Goal: Navigation & Orientation: Find specific page/section

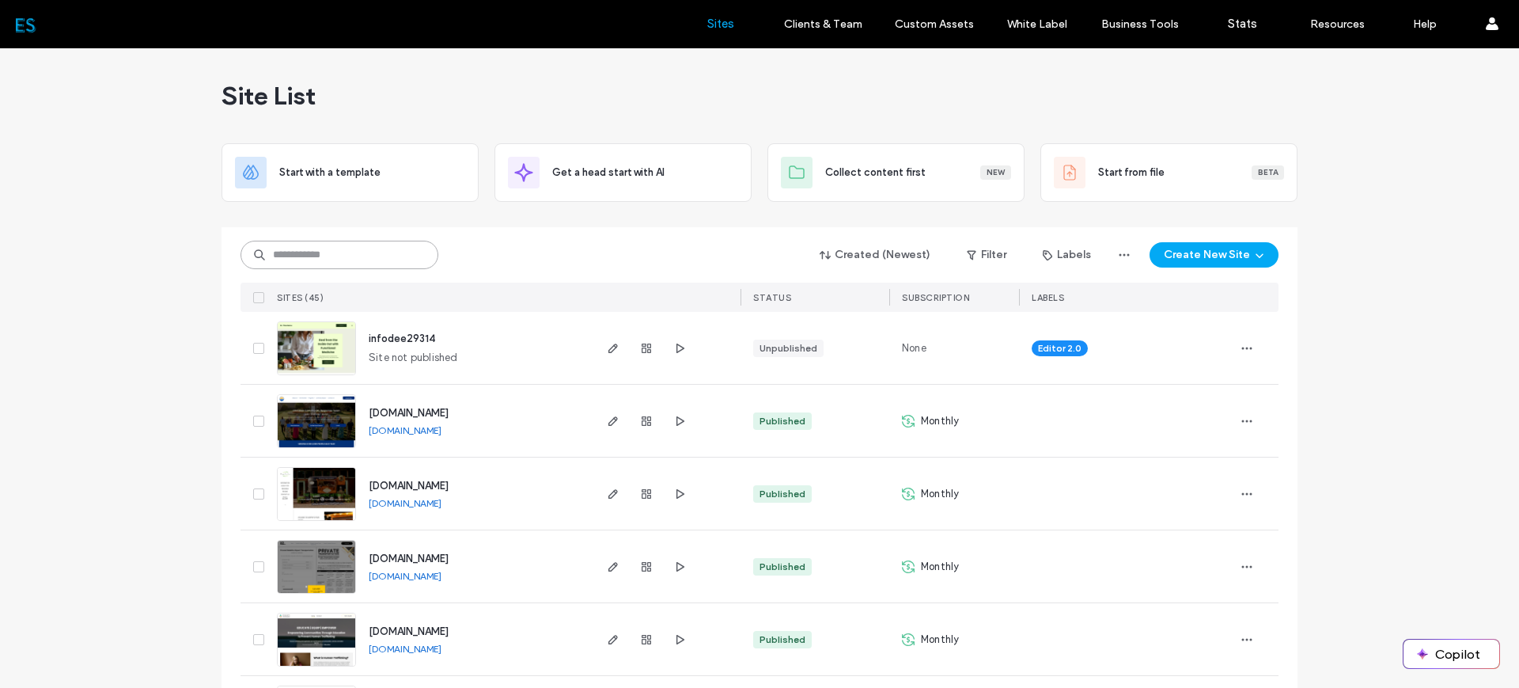
click at [386, 256] on input at bounding box center [340, 255] width 198 height 28
type input "****"
click at [377, 248] on input at bounding box center [340, 255] width 198 height 28
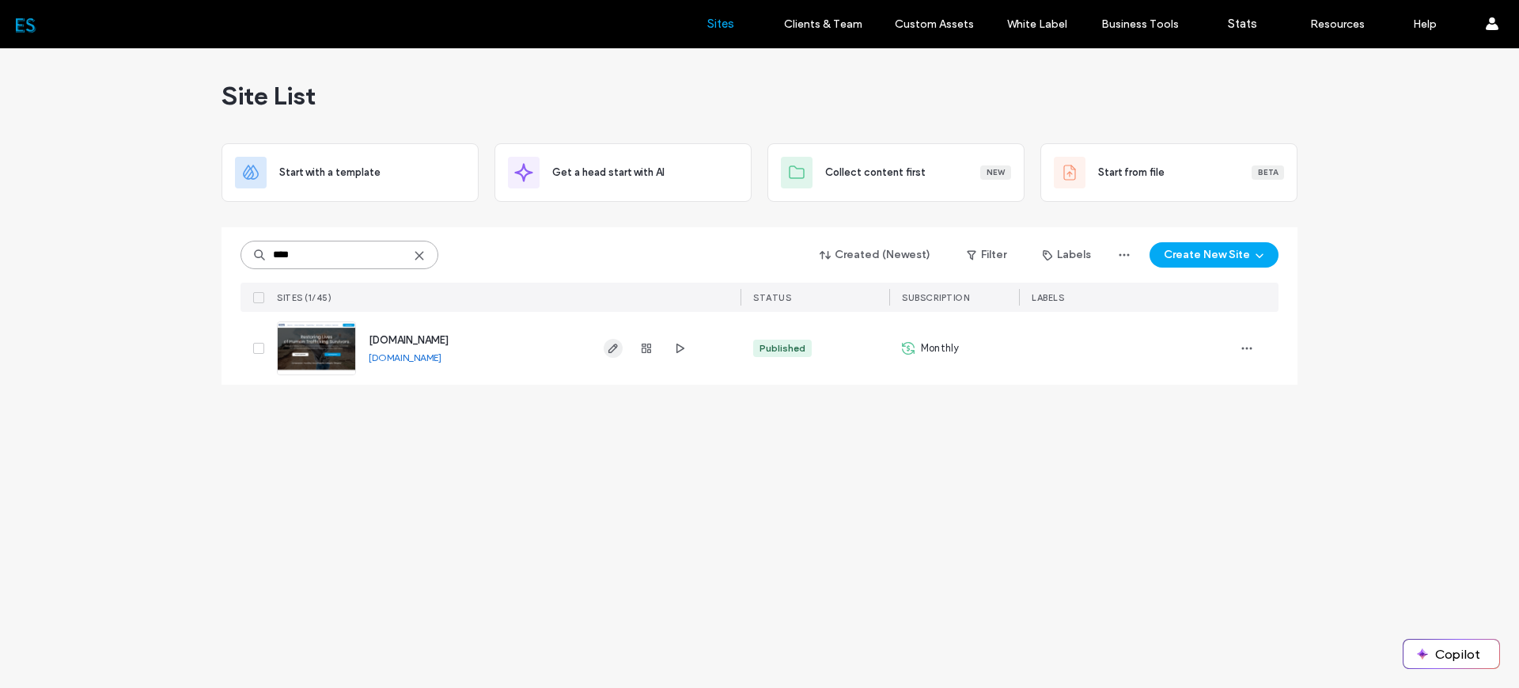
type input "****"
click at [615, 346] on use "button" at bounding box center [612, 347] width 9 height 9
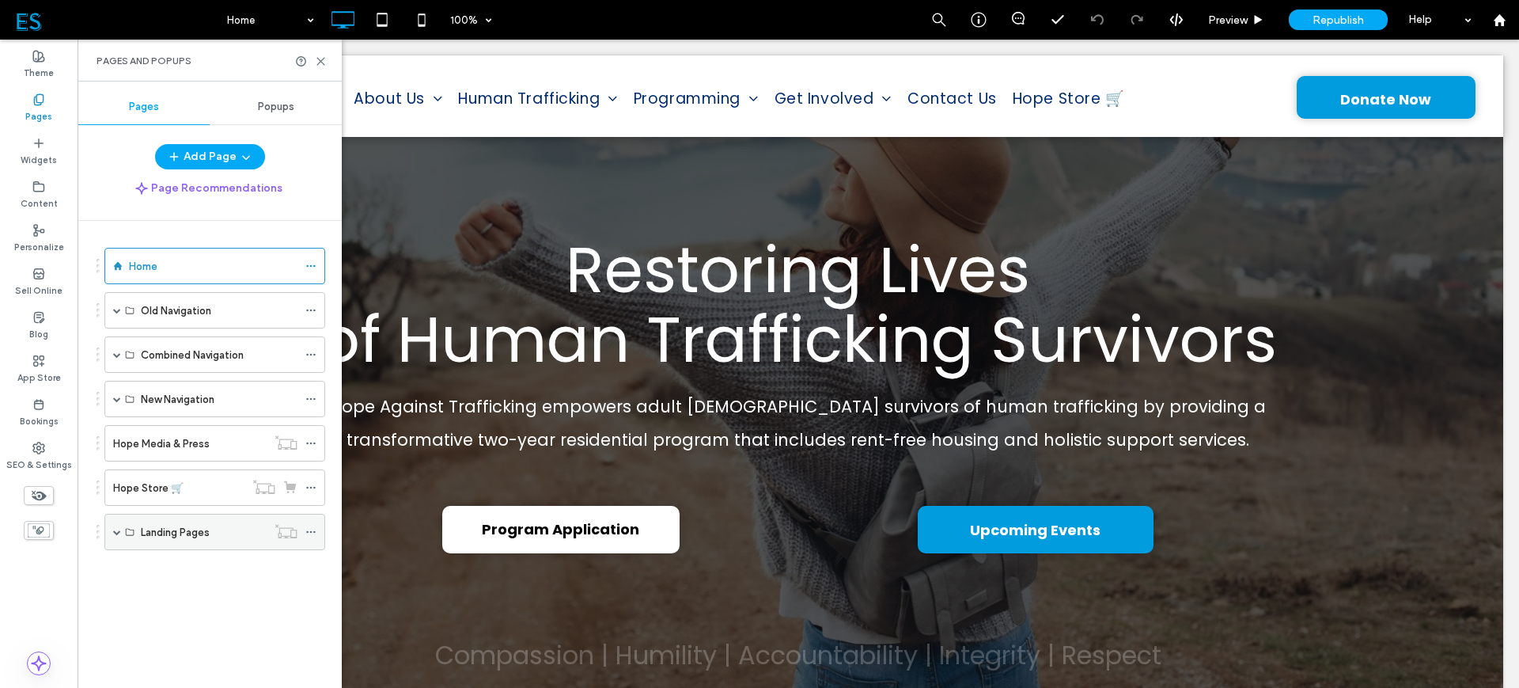
click at [113, 532] on span at bounding box center [117, 532] width 8 height 8
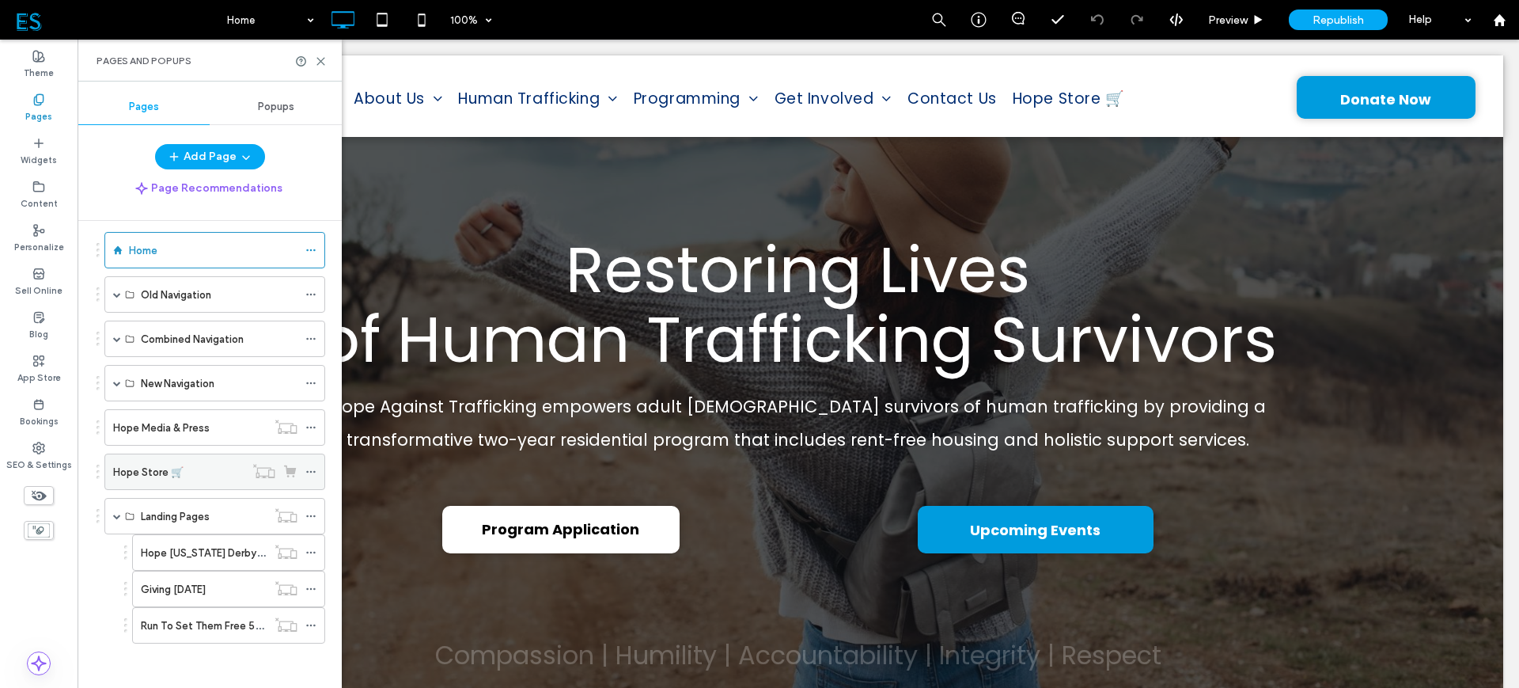
scroll to position [19, 0]
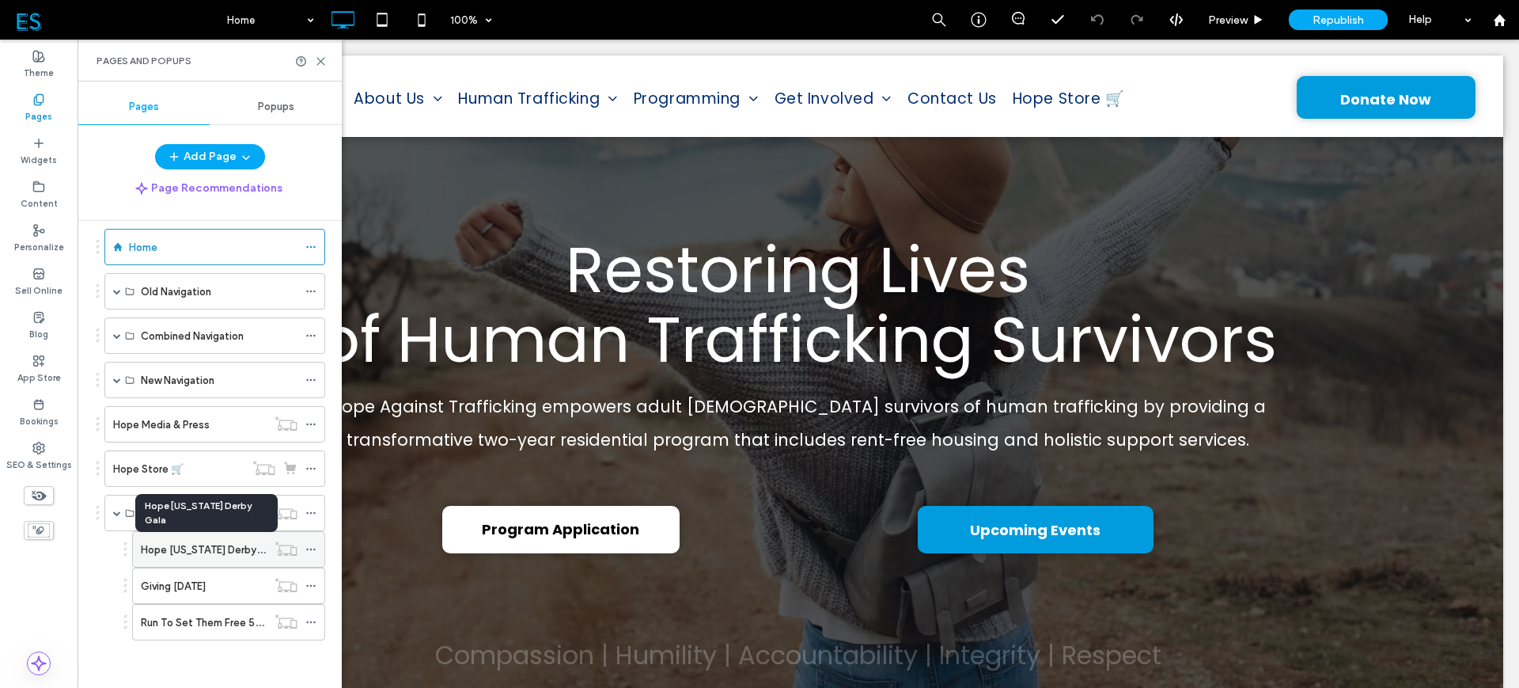
click at [220, 549] on label "Hope Kentucky Derby Gala" at bounding box center [211, 550] width 140 height 28
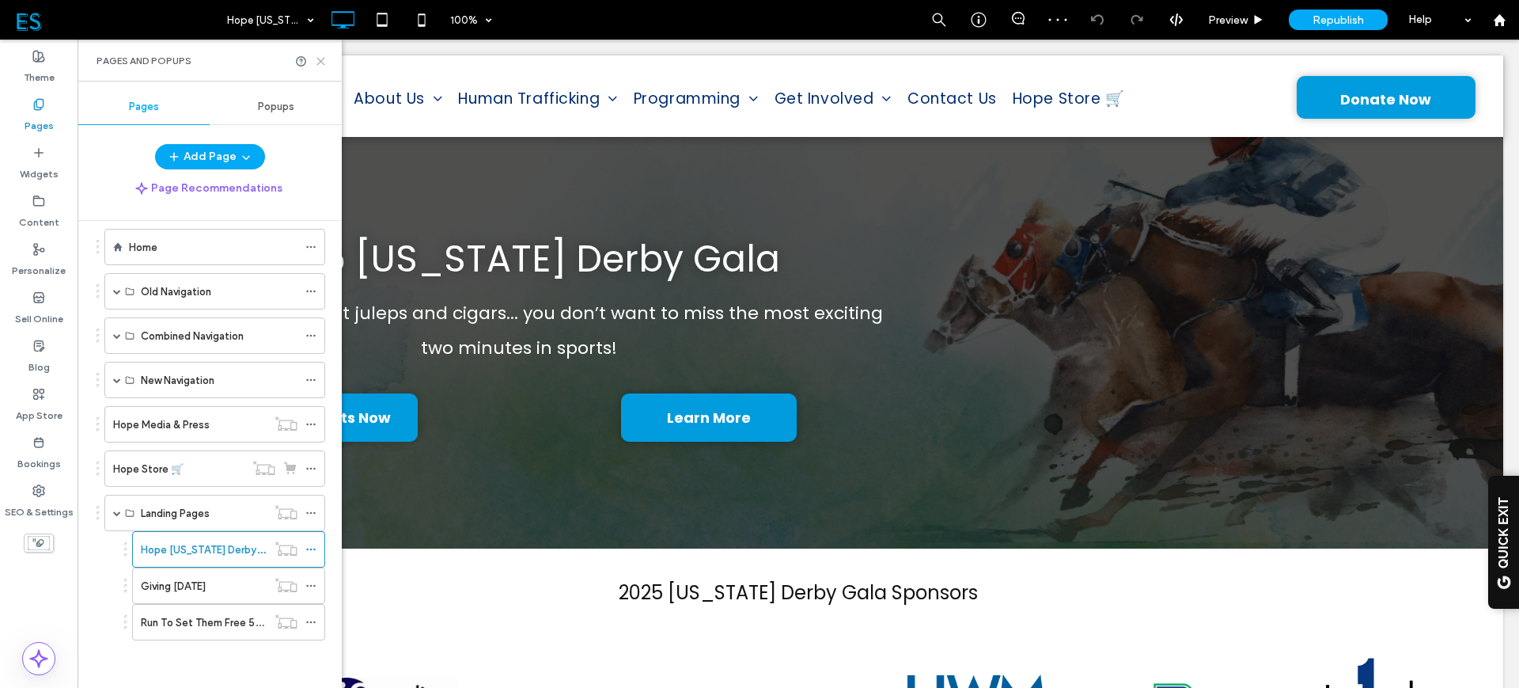
click at [319, 63] on icon at bounding box center [321, 61] width 12 height 12
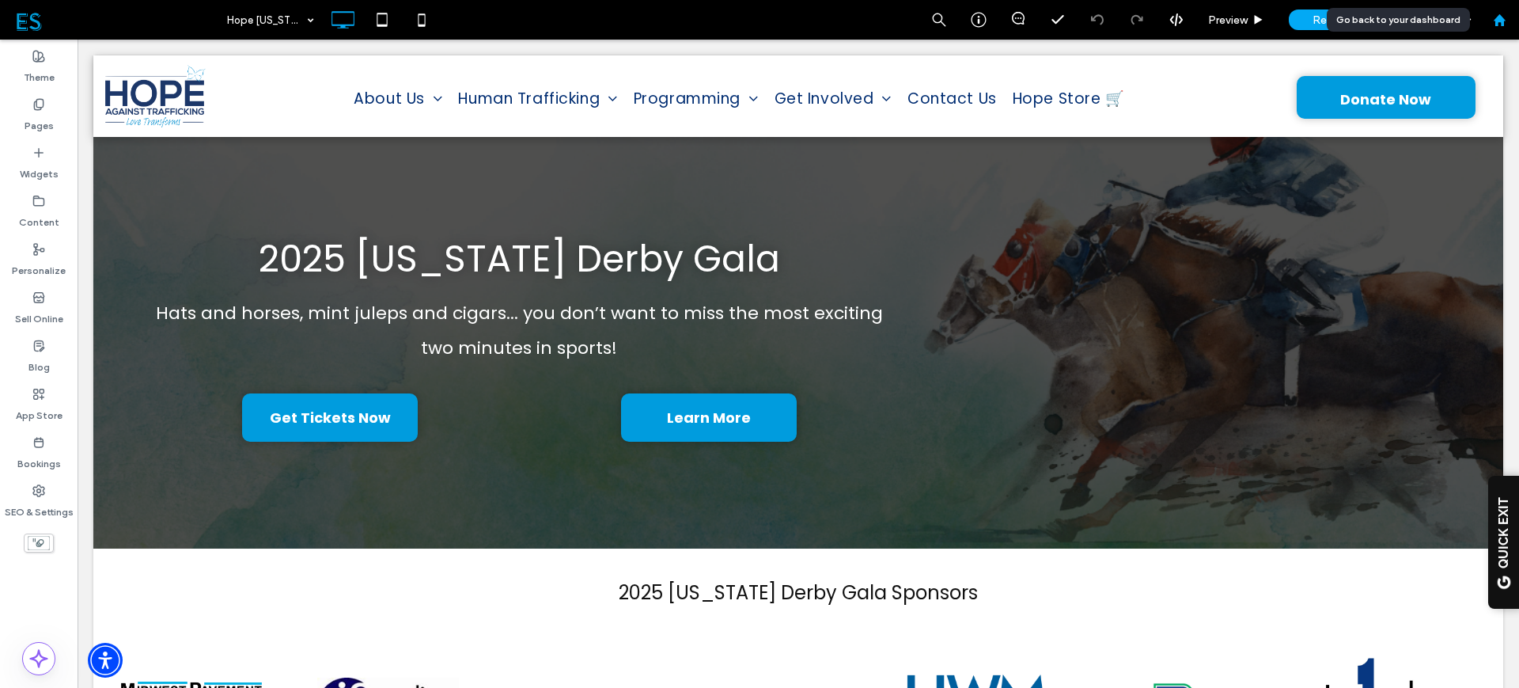
click at [1500, 17] on use at bounding box center [1499, 19] width 12 height 12
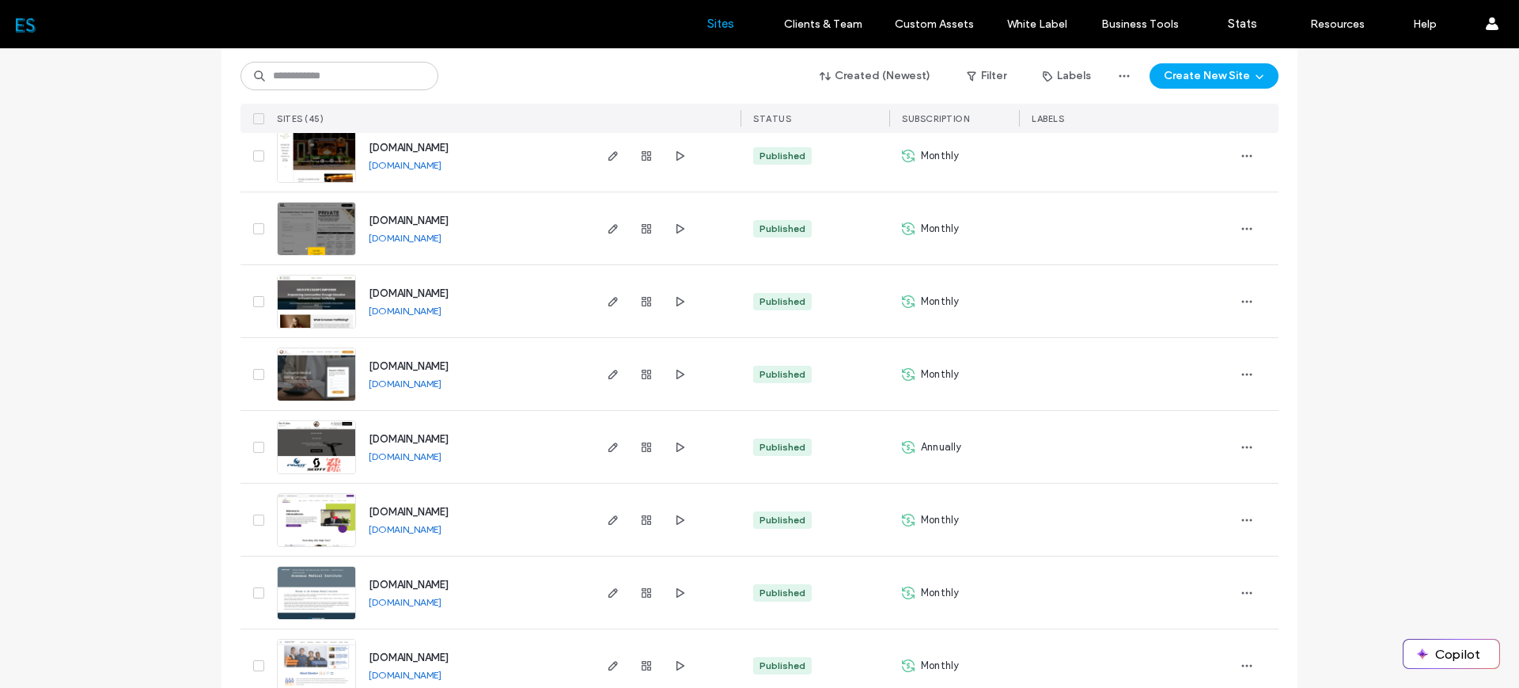
scroll to position [494, 0]
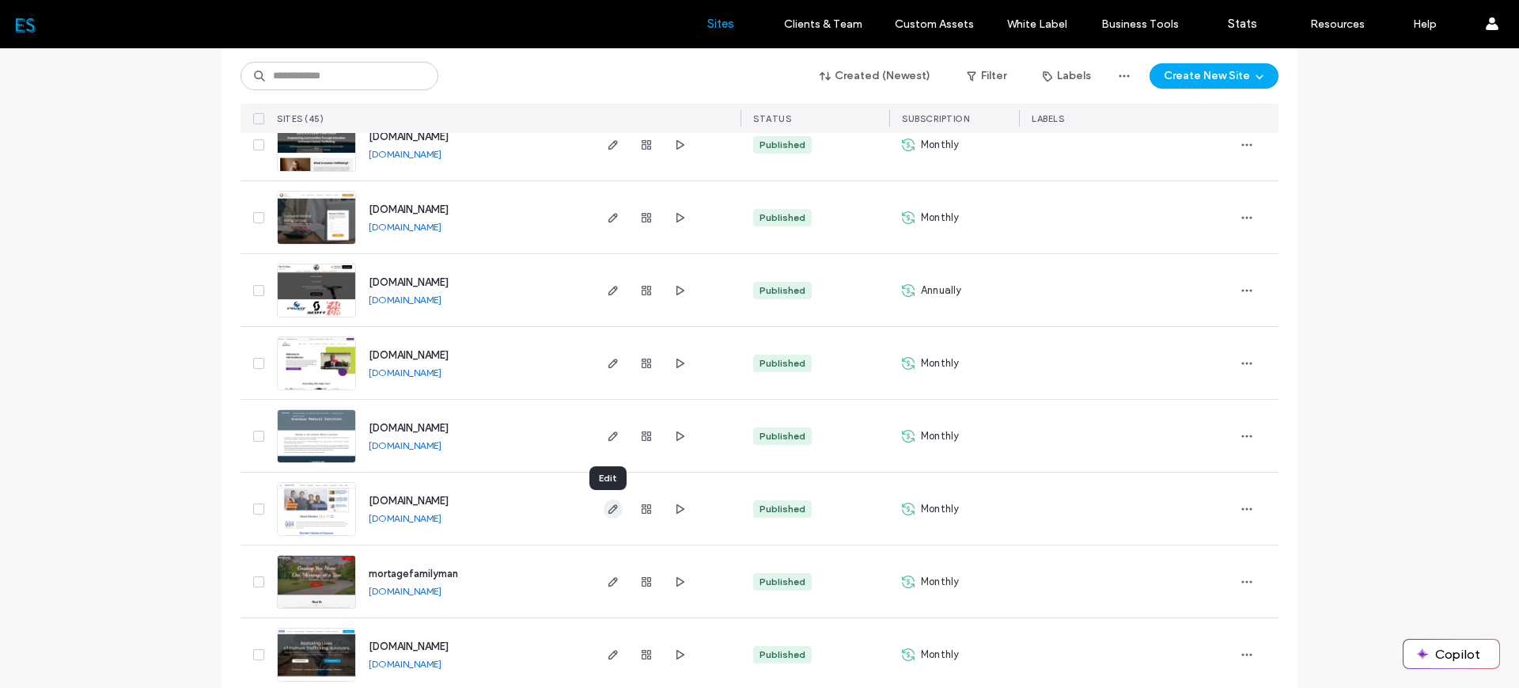
click at [608, 510] on use "button" at bounding box center [612, 508] width 9 height 9
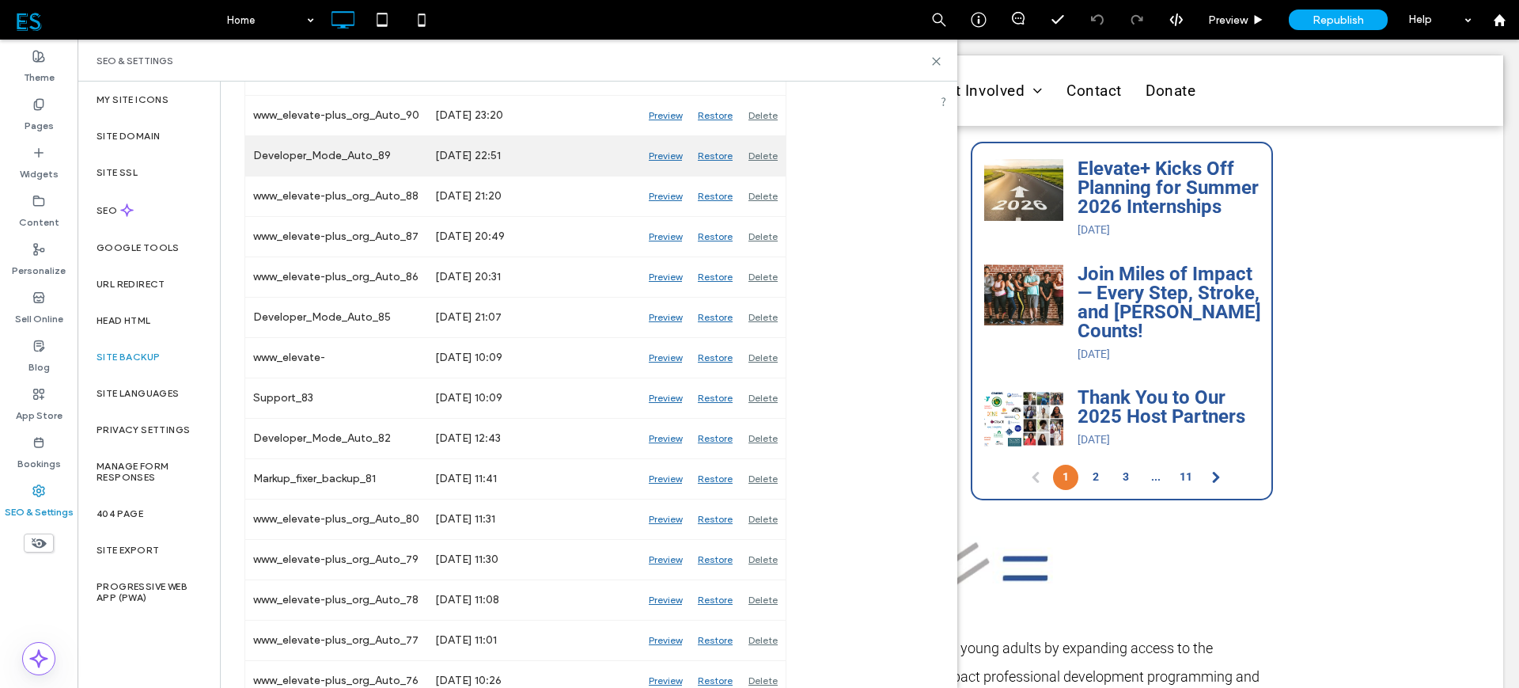
scroll to position [1582, 0]
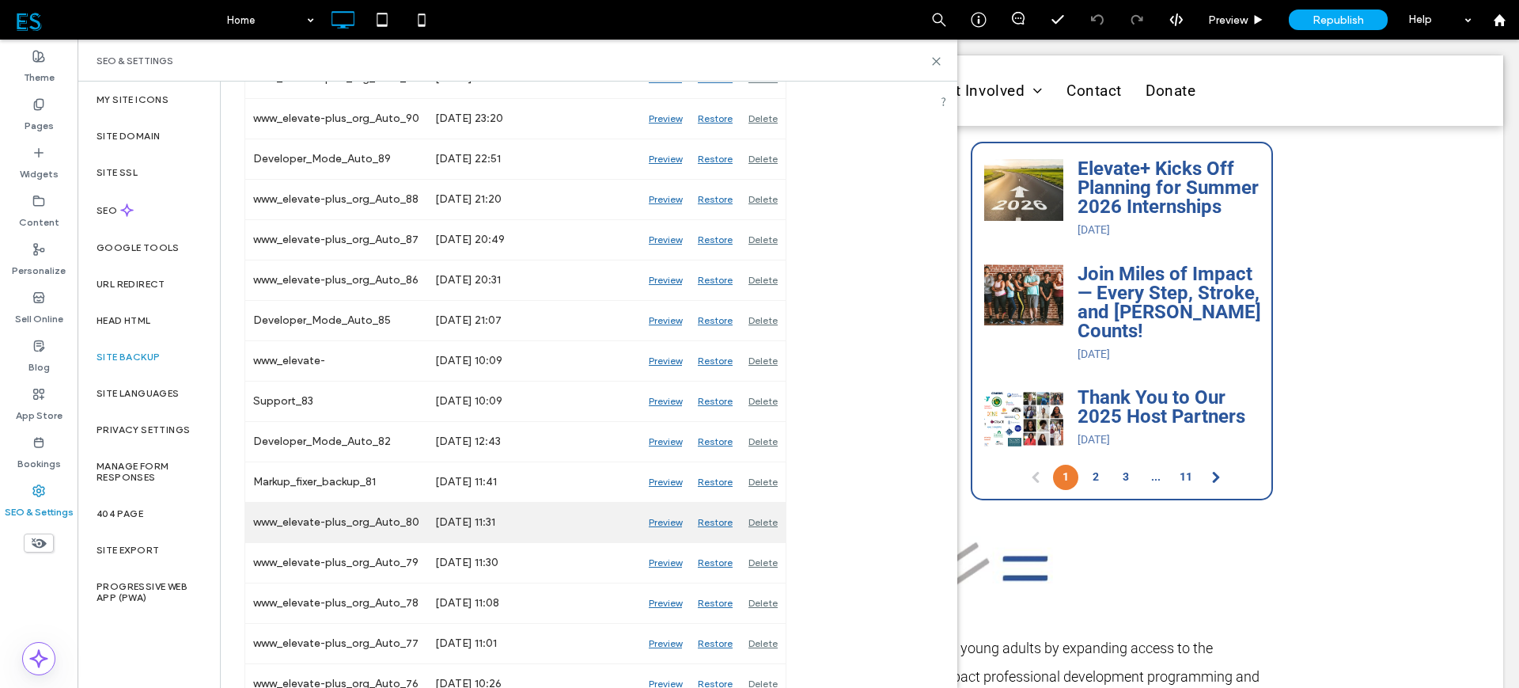
click at [659, 521] on div "Preview" at bounding box center [665, 522] width 49 height 40
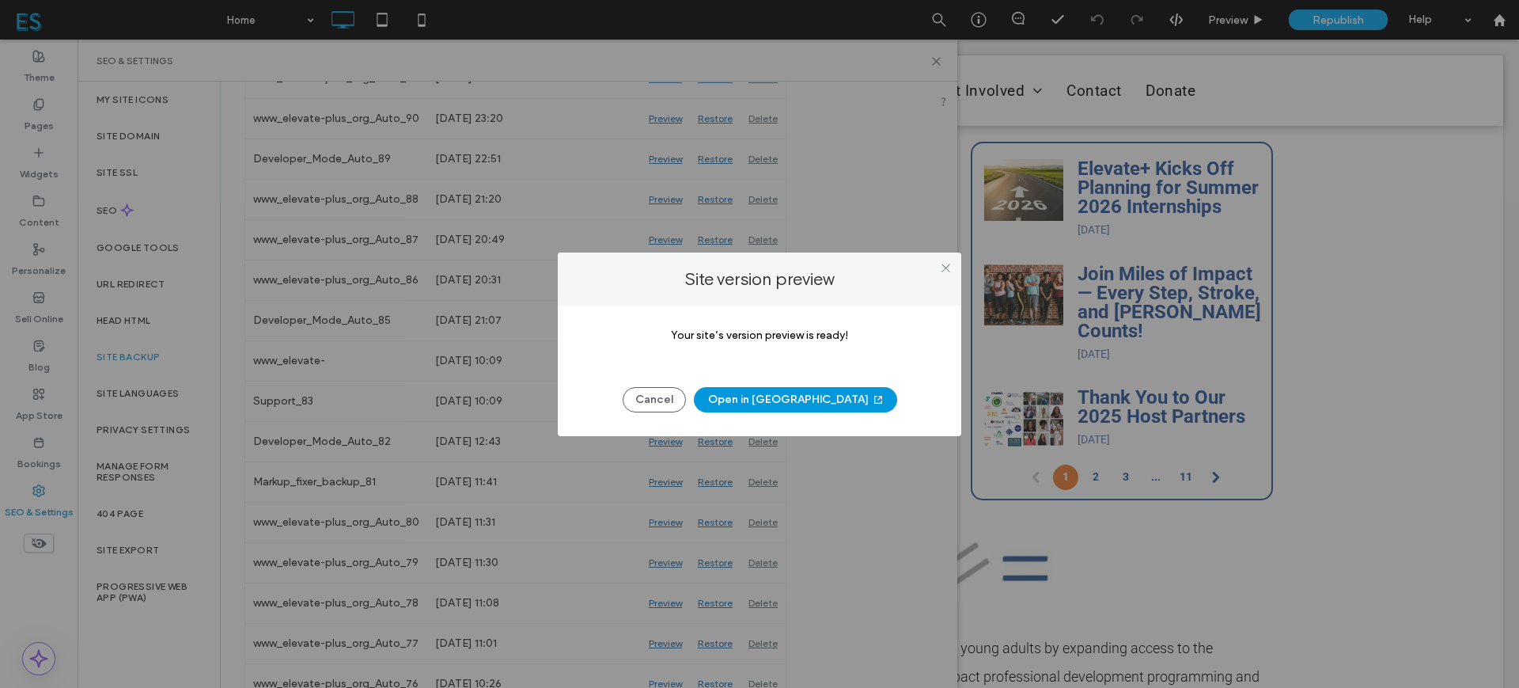
click at [775, 403] on button "Open in [GEOGRAPHIC_DATA]" at bounding box center [795, 399] width 203 height 25
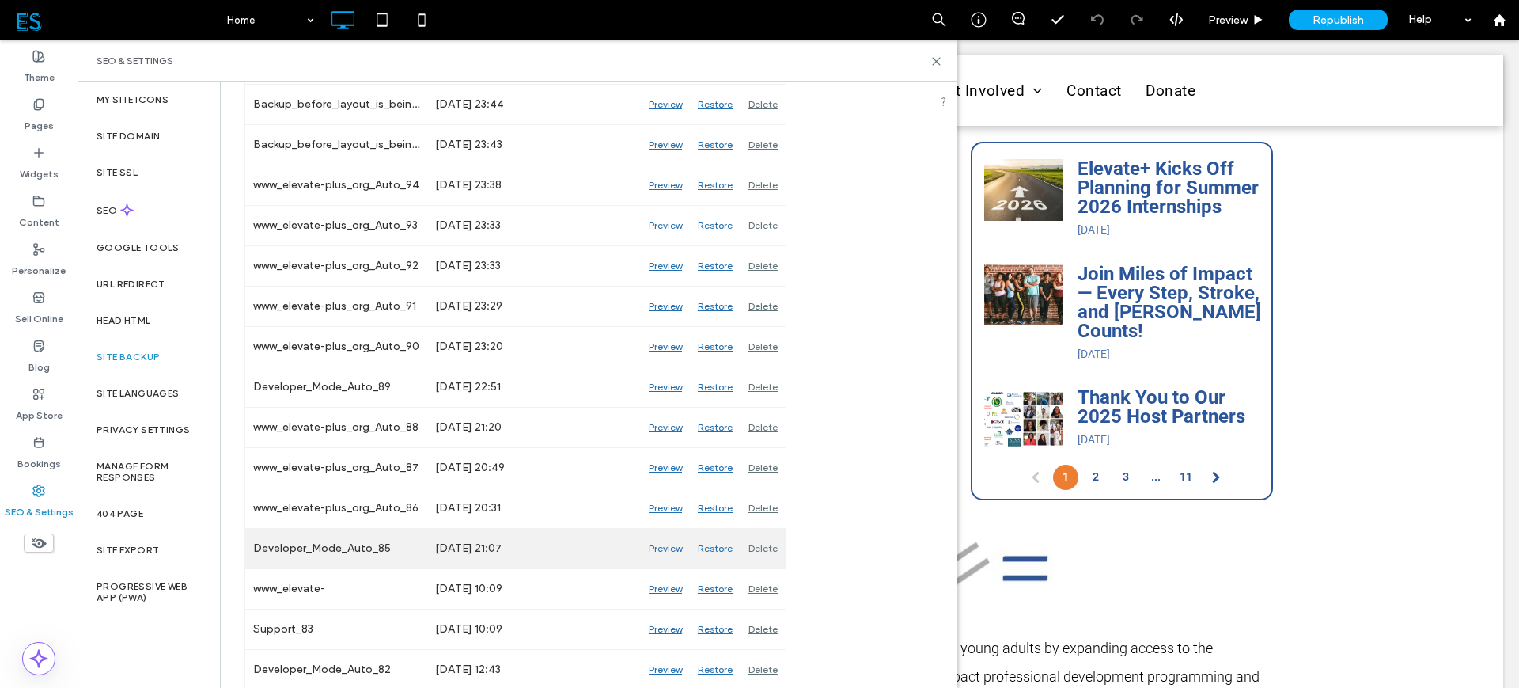
scroll to position [1385, 0]
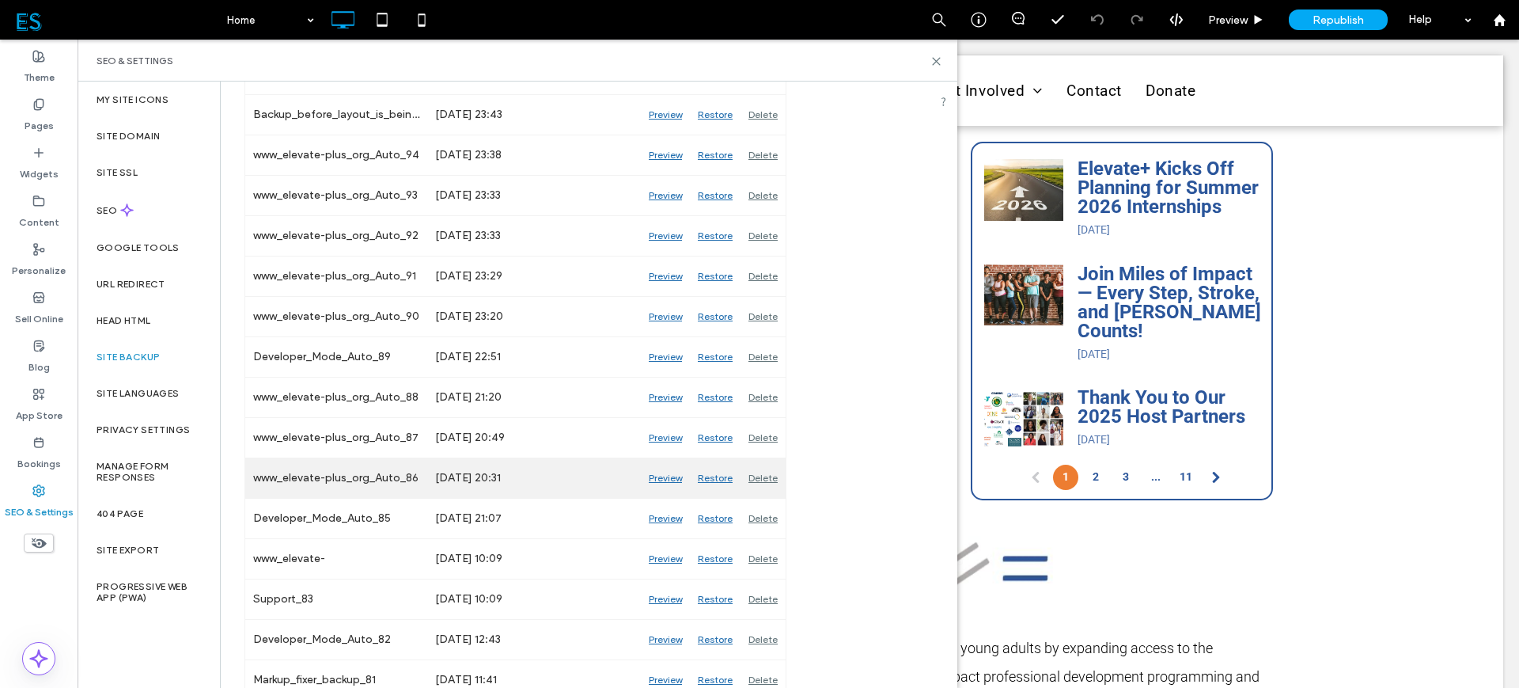
click at [670, 479] on div "Preview" at bounding box center [665, 478] width 49 height 40
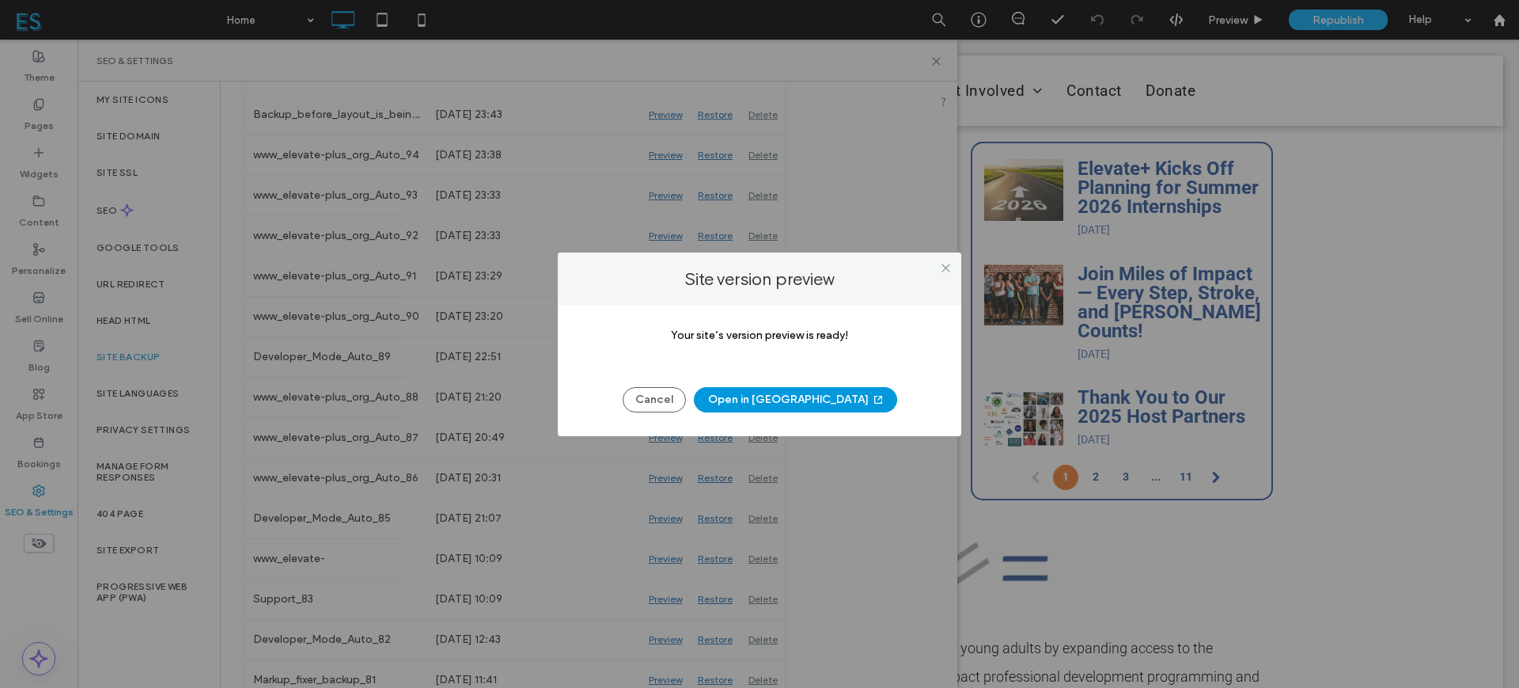
click at [760, 403] on button "Open in [GEOGRAPHIC_DATA]" at bounding box center [795, 399] width 203 height 25
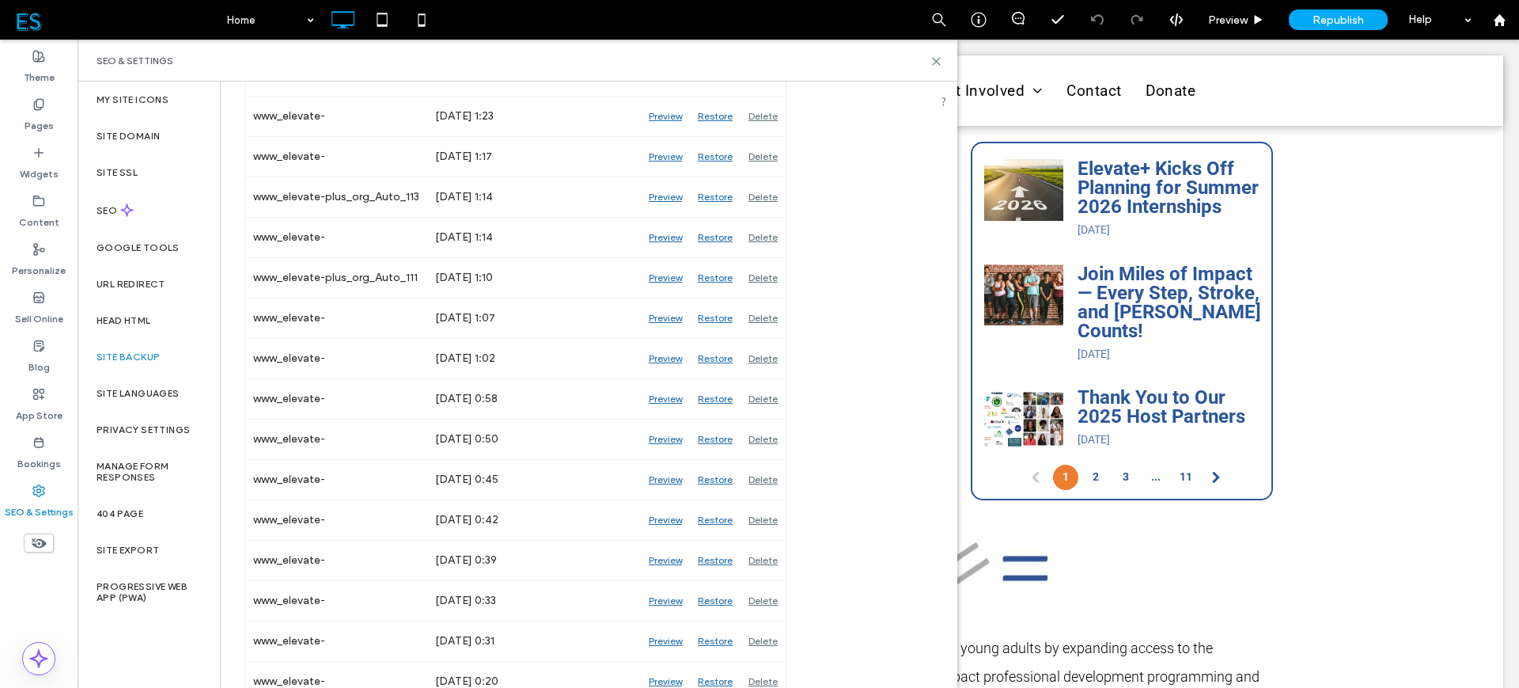
scroll to position [396, 0]
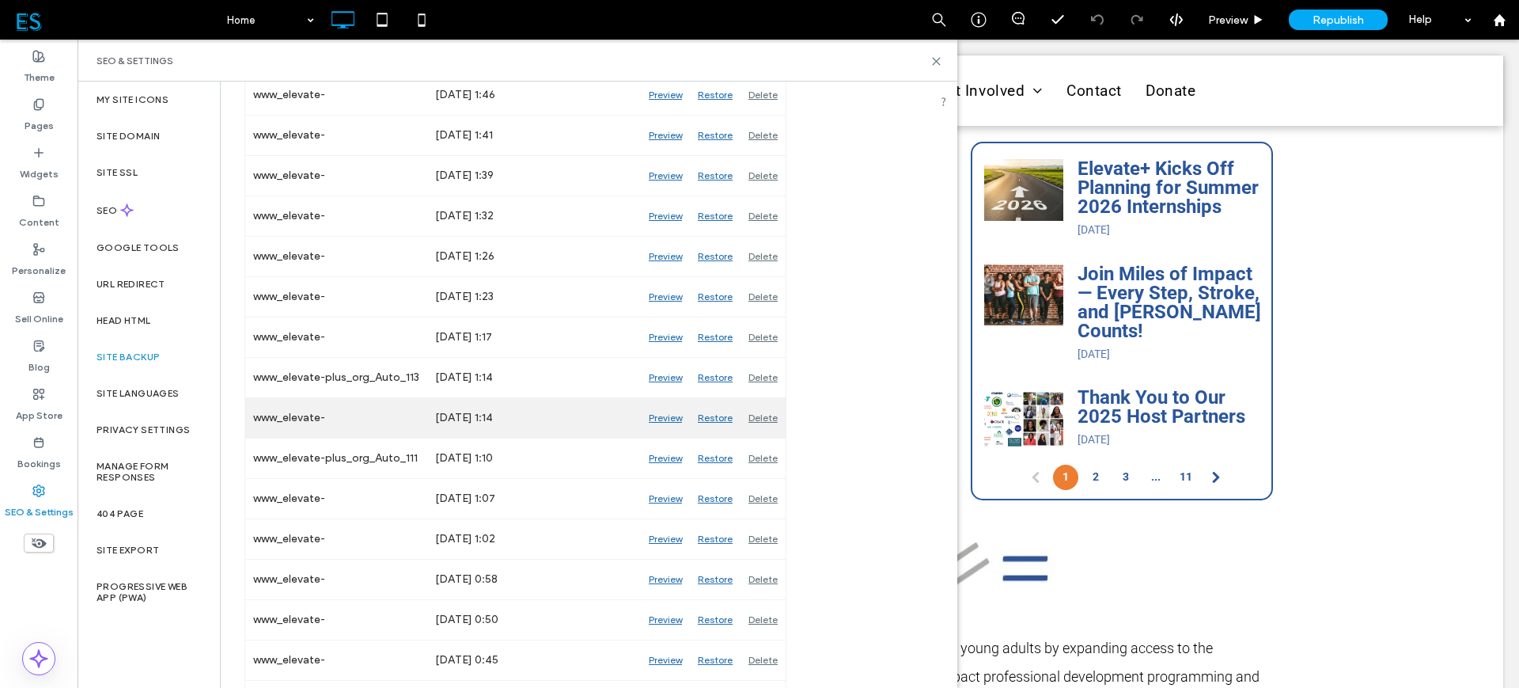
click at [669, 415] on div "Preview" at bounding box center [665, 418] width 49 height 40
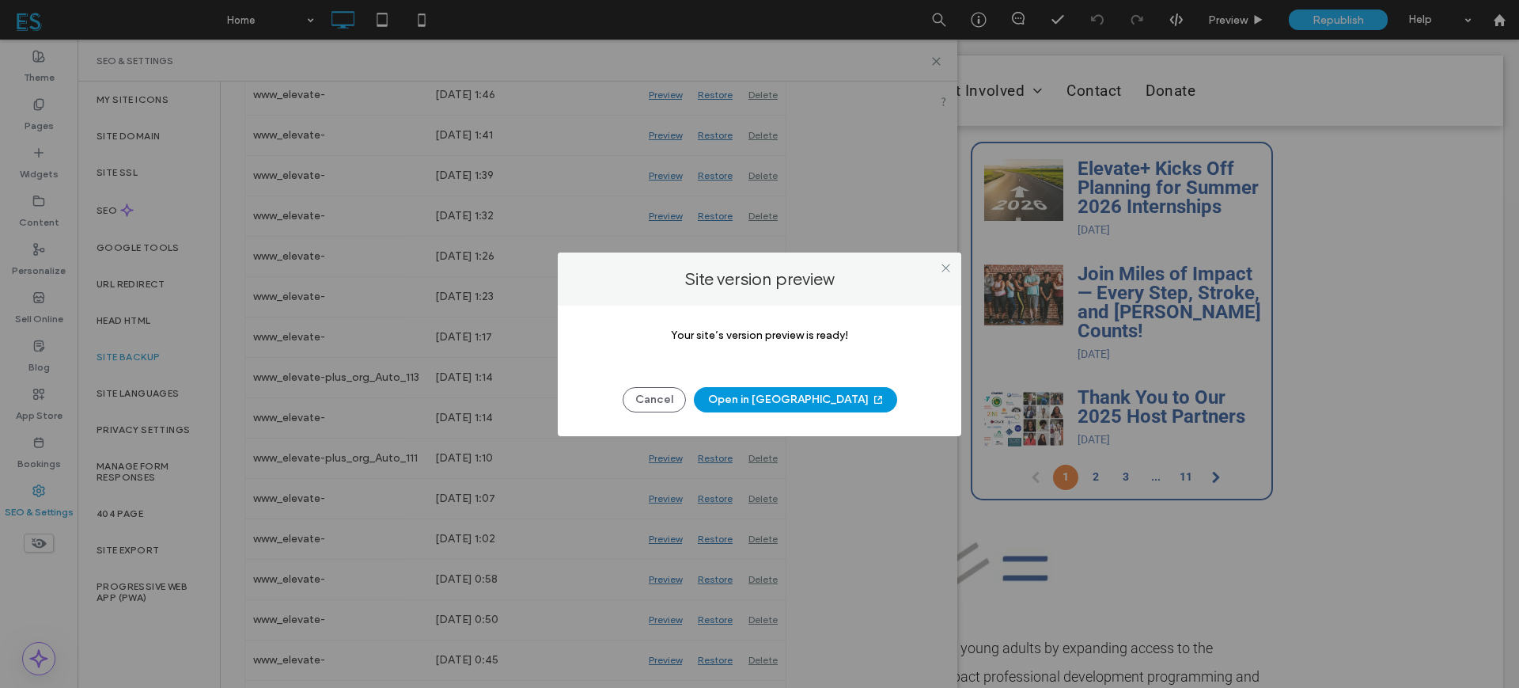
click at [825, 395] on button "Open in [GEOGRAPHIC_DATA]" at bounding box center [795, 399] width 203 height 25
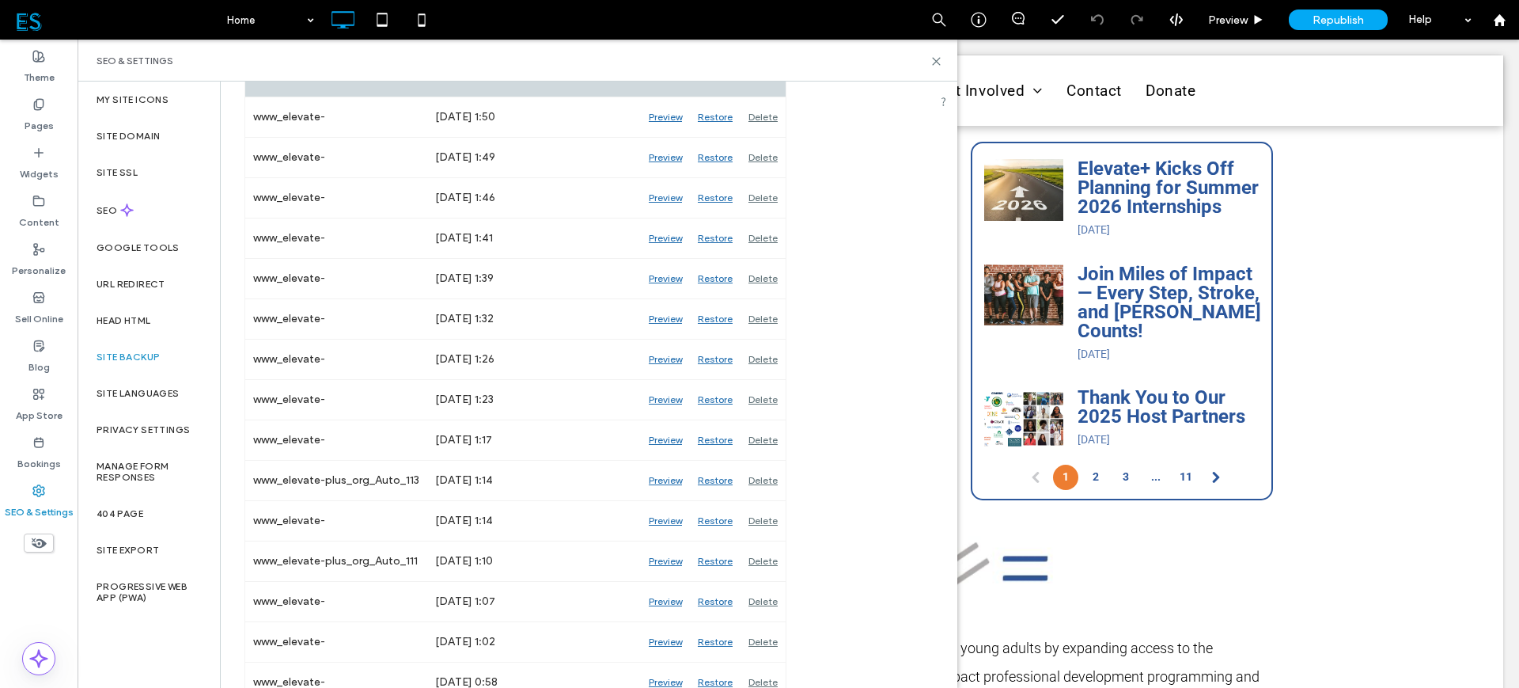
scroll to position [297, 0]
